Goal: Find specific page/section: Find specific page/section

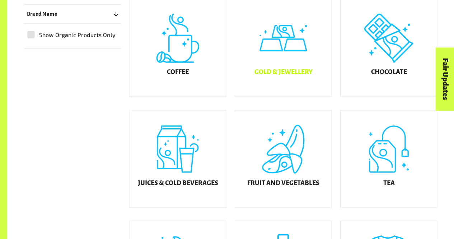
scroll to position [211, 0]
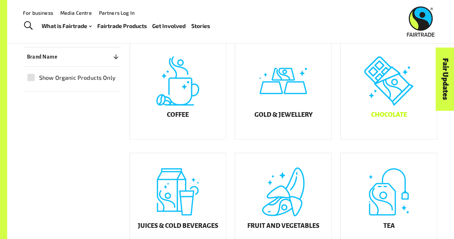
click at [380, 115] on div "Chocolate" at bounding box center [389, 90] width 96 height 97
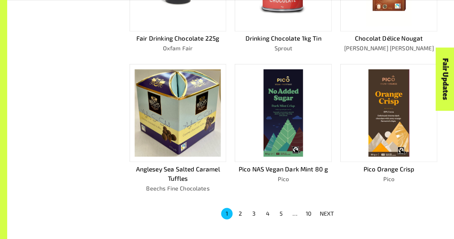
scroll to position [408, 0]
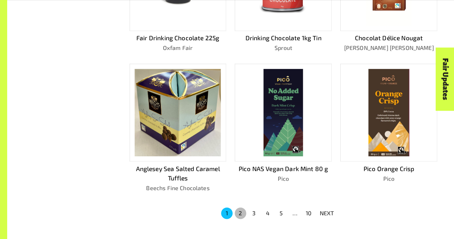
click at [240, 214] on button "2" at bounding box center [240, 212] width 11 height 11
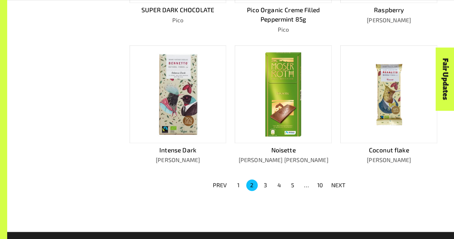
scroll to position [450, 0]
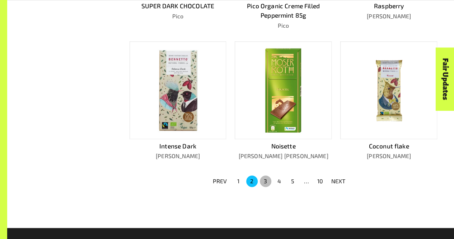
click at [264, 178] on button "3" at bounding box center [265, 180] width 11 height 11
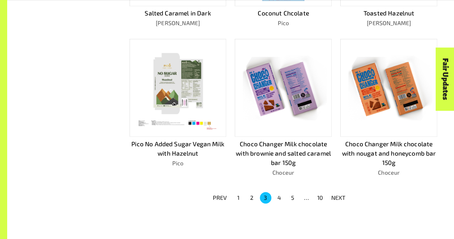
scroll to position [435, 0]
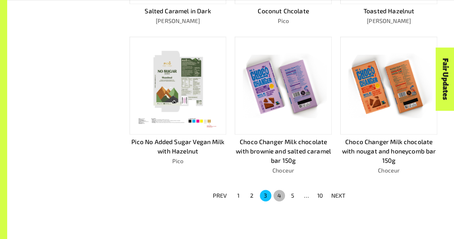
click at [281, 194] on button "4" at bounding box center [279, 195] width 11 height 11
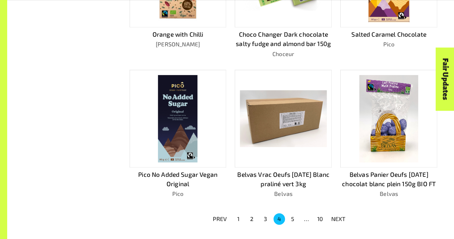
scroll to position [558, 0]
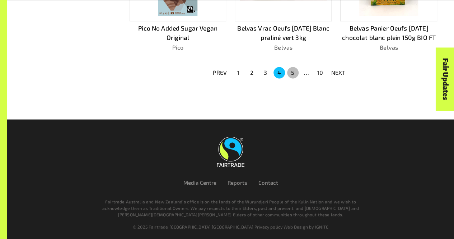
click at [292, 72] on button "5" at bounding box center [292, 72] width 11 height 11
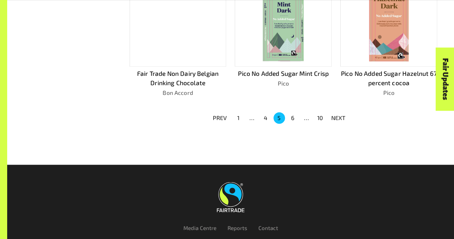
scroll to position [513, 0]
click at [295, 112] on button "6" at bounding box center [292, 117] width 11 height 11
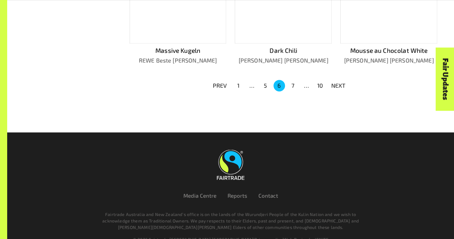
scroll to position [540, 0]
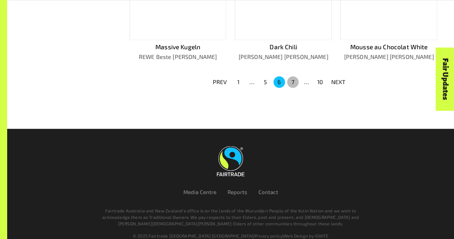
click at [294, 80] on button "7" at bounding box center [292, 81] width 11 height 11
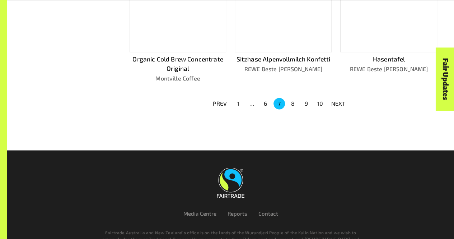
scroll to position [535, 0]
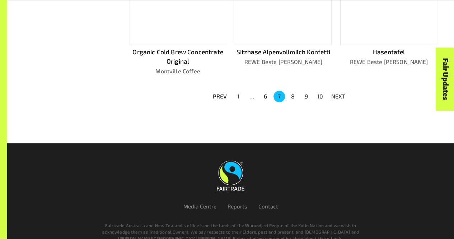
click at [293, 94] on button "8" at bounding box center [292, 96] width 11 height 11
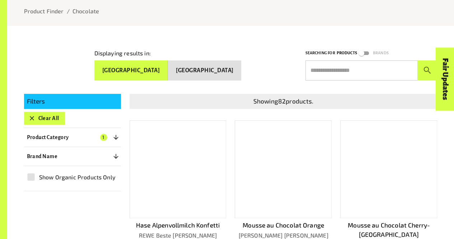
scroll to position [0, 0]
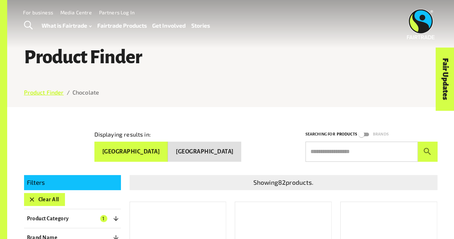
click at [50, 93] on link "Product Finder" at bounding box center [44, 92] width 40 height 7
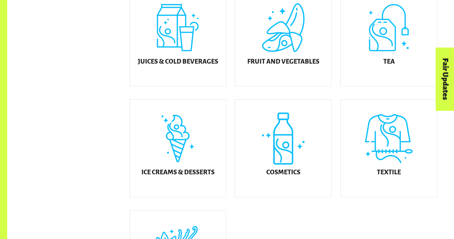
scroll to position [333, 0]
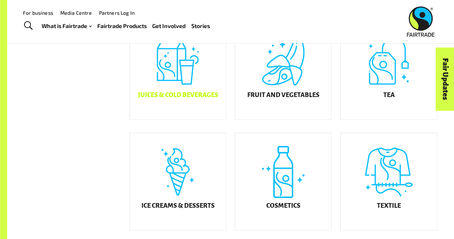
click at [191, 97] on div "Juices & Cold Beverages" at bounding box center [178, 70] width 96 height 97
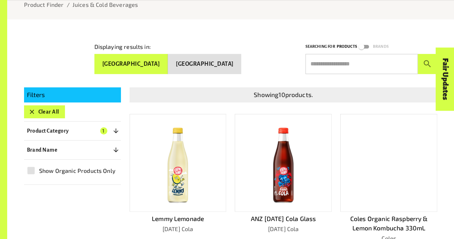
scroll to position [94, 0]
